Goal: Navigation & Orientation: Find specific page/section

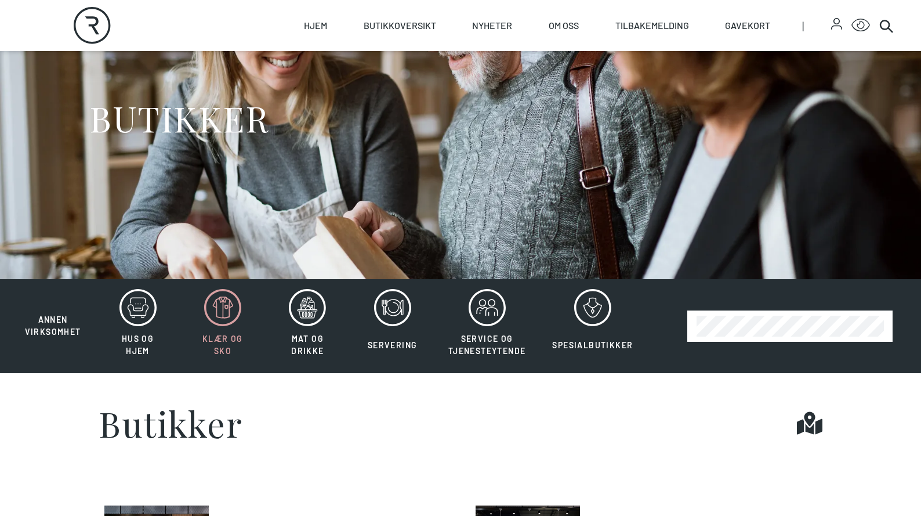
click at [227, 325] on icon at bounding box center [222, 307] width 37 height 37
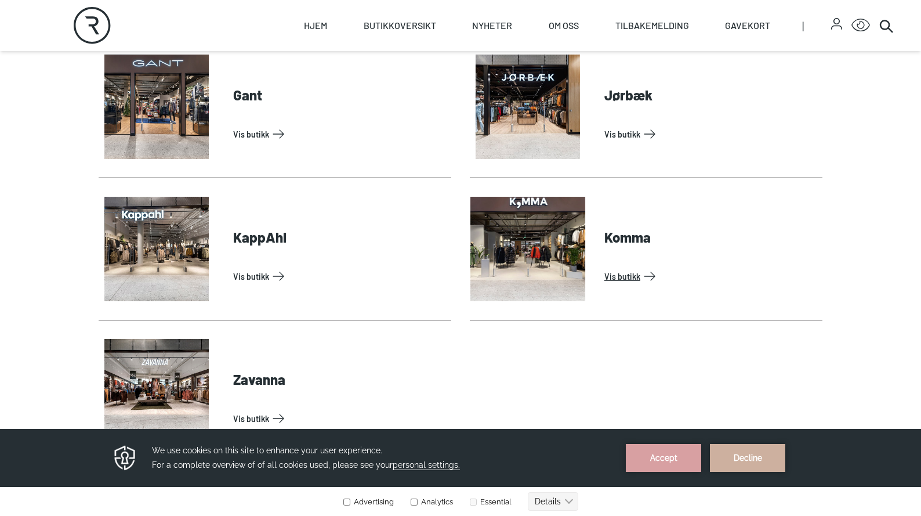
scroll to position [813, 0]
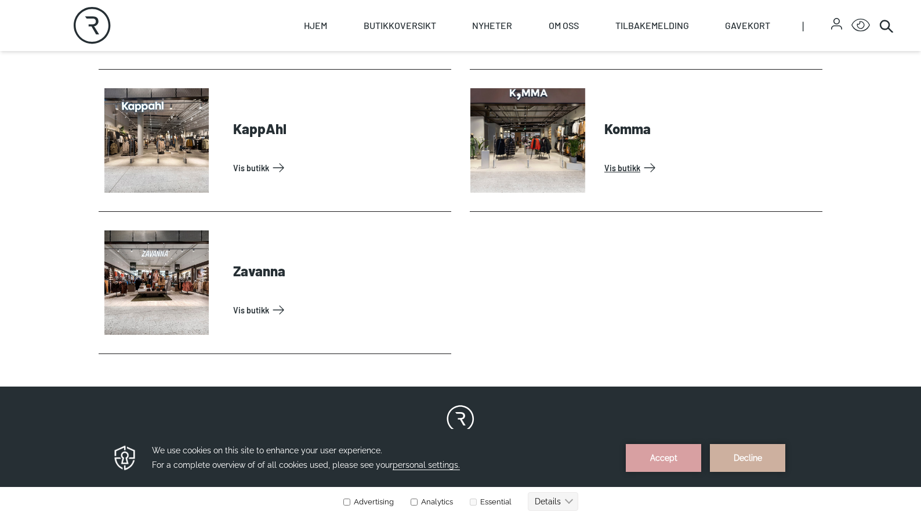
click at [612, 164] on link "Vis butikk" at bounding box center [710, 167] width 213 height 19
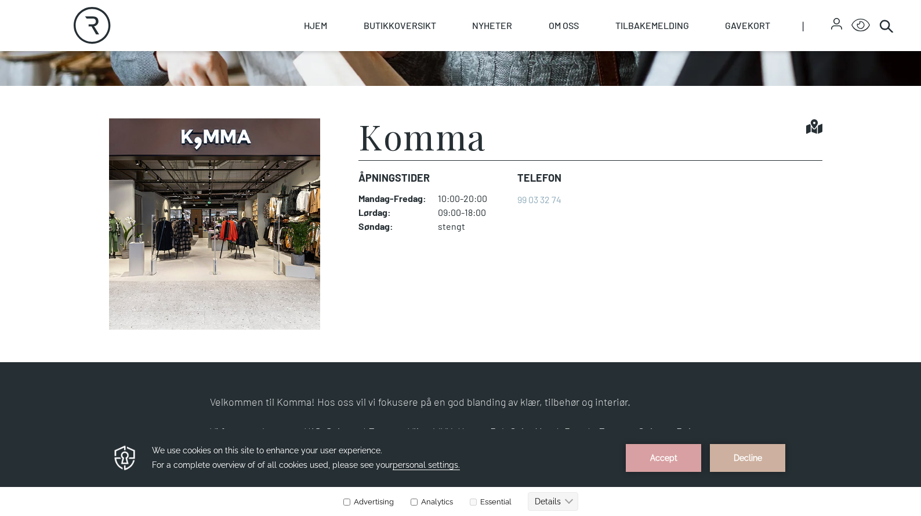
scroll to position [307, 0]
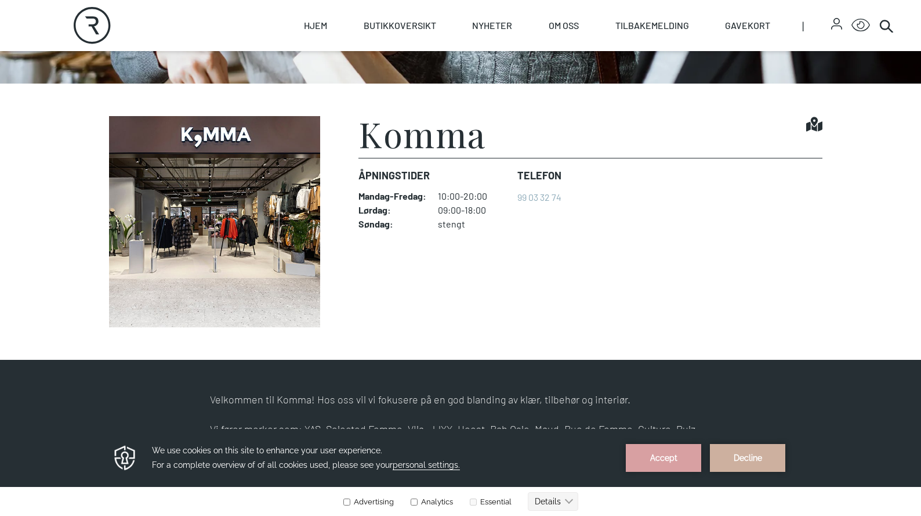
click at [282, 245] on img at bounding box center [215, 221] width 232 height 211
click at [408, 139] on h1 "Komma" at bounding box center [422, 133] width 128 height 35
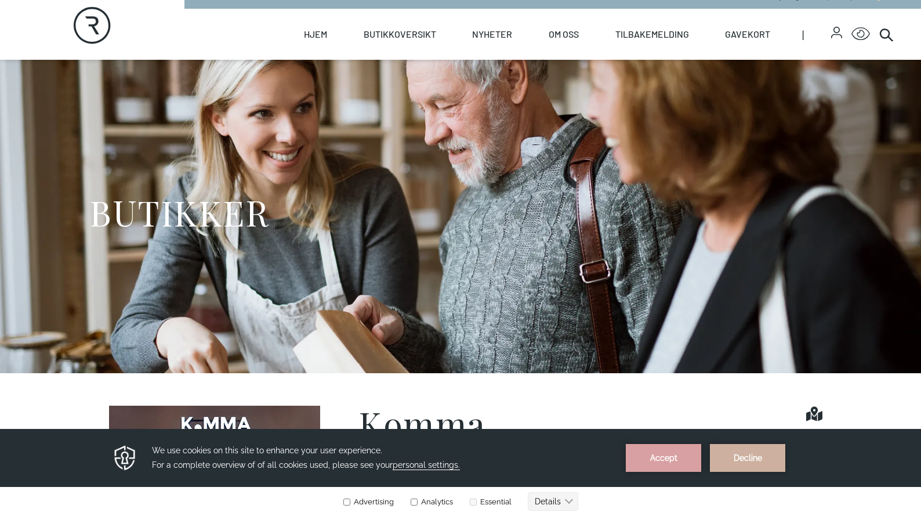
scroll to position [0, 0]
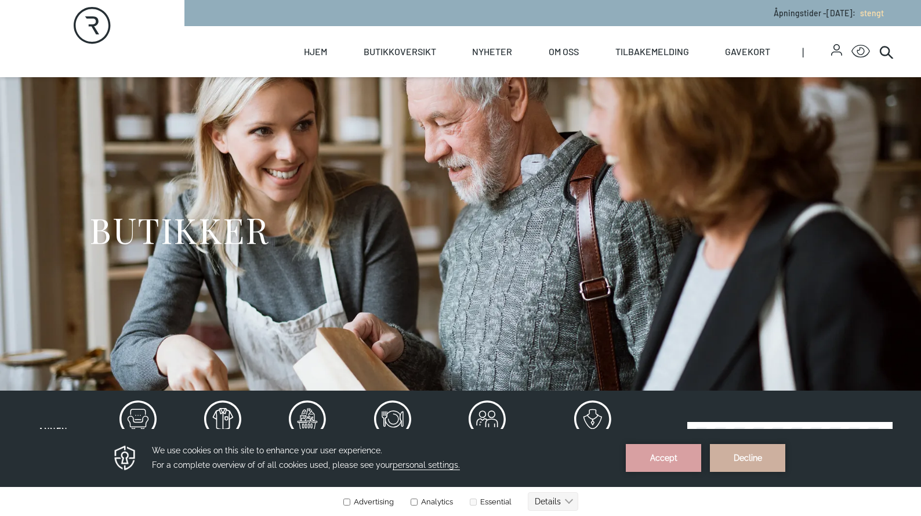
scroll to position [111, 0]
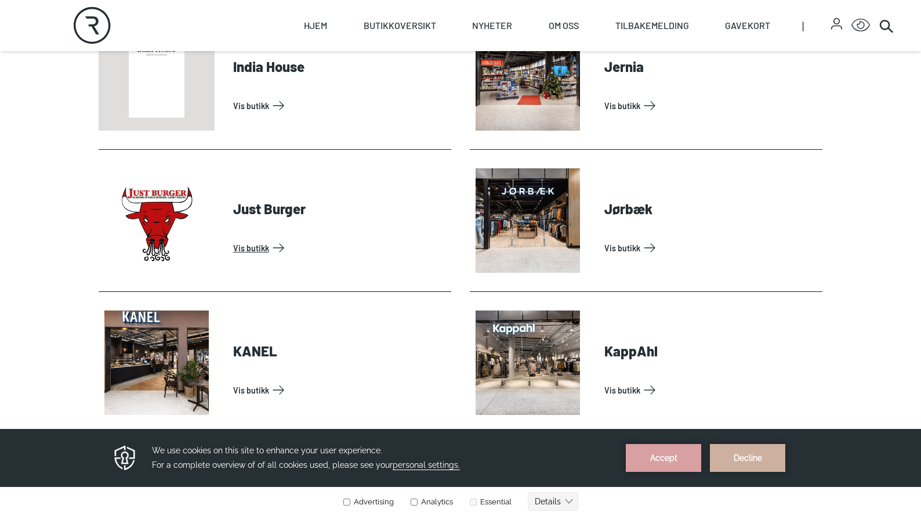
scroll to position [1307, 0]
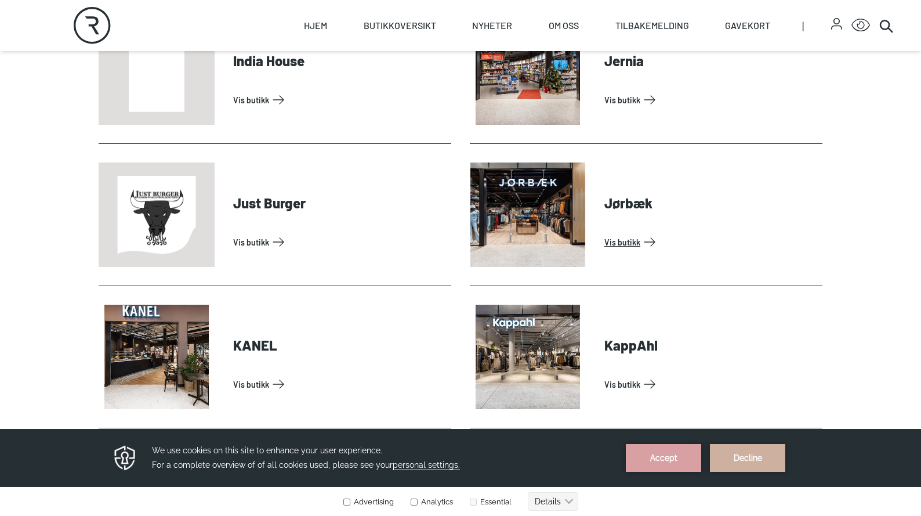
click at [621, 246] on link "Vis butikk" at bounding box center [710, 242] width 213 height 19
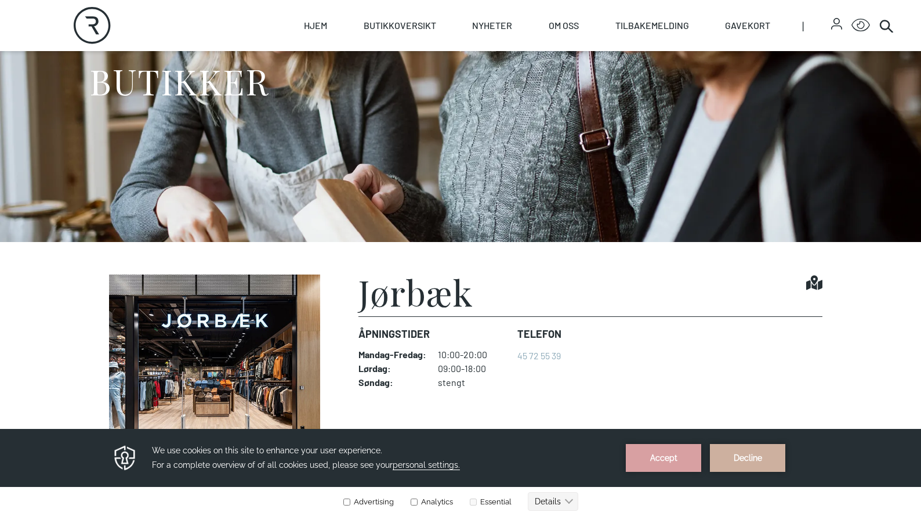
scroll to position [194, 0]
